Goal: Find specific page/section: Find specific page/section

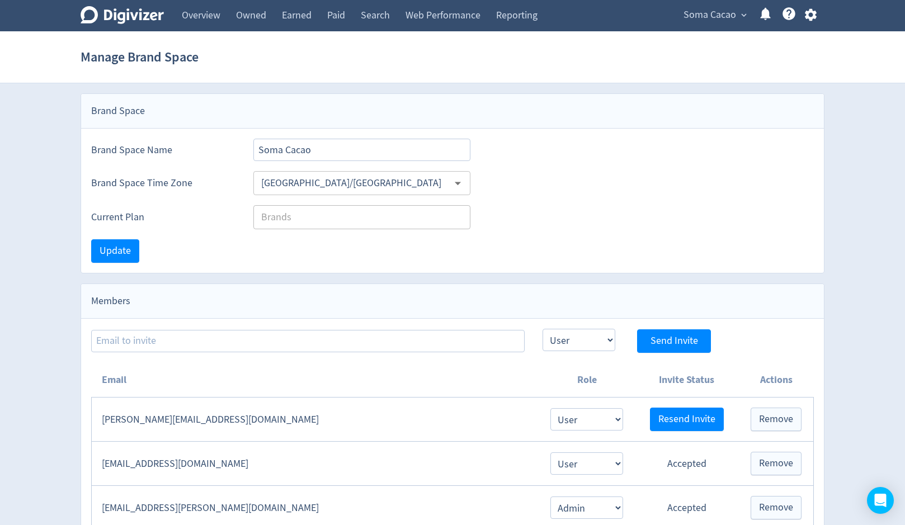
select select "USER"
click at [209, 23] on link "Overview" at bounding box center [201, 15] width 54 height 31
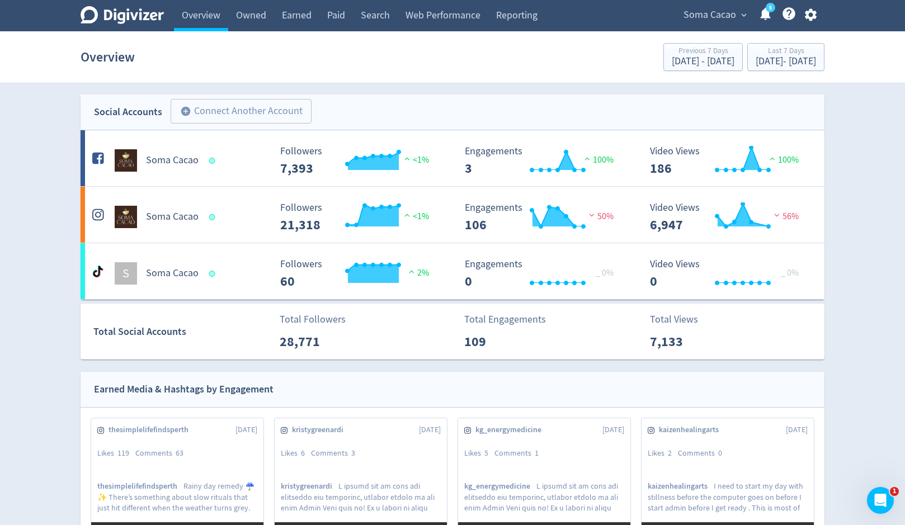
click at [710, 20] on span "Soma Cacao" at bounding box center [710, 15] width 53 height 18
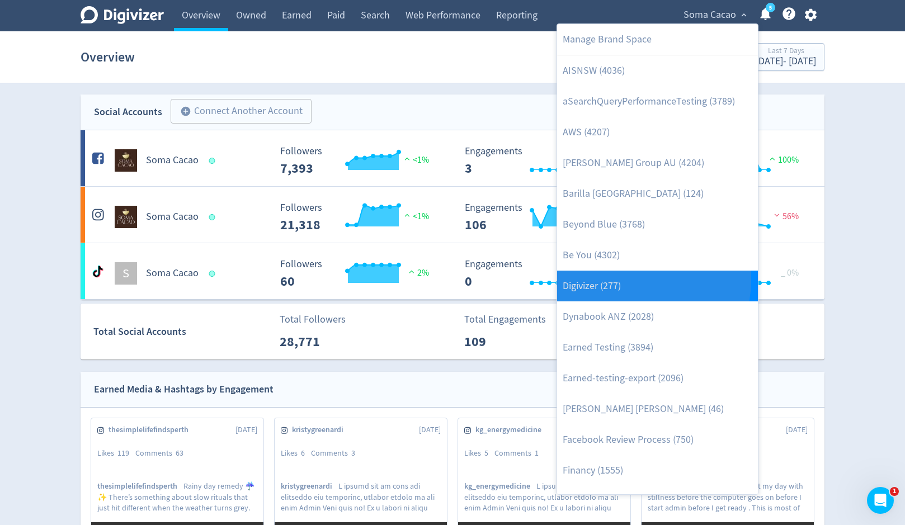
click at [614, 279] on link "Digivizer (277)" at bounding box center [657, 286] width 201 height 31
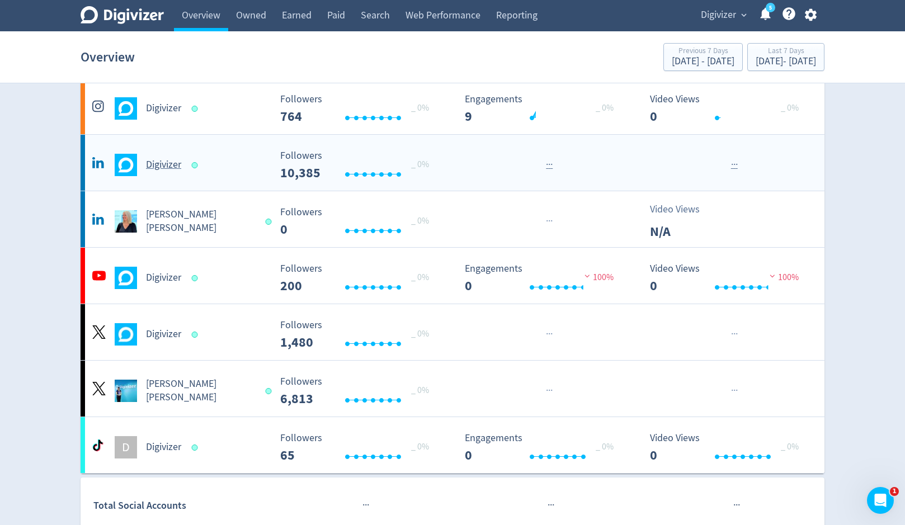
scroll to position [117, 0]
